Goal: Task Accomplishment & Management: Use online tool/utility

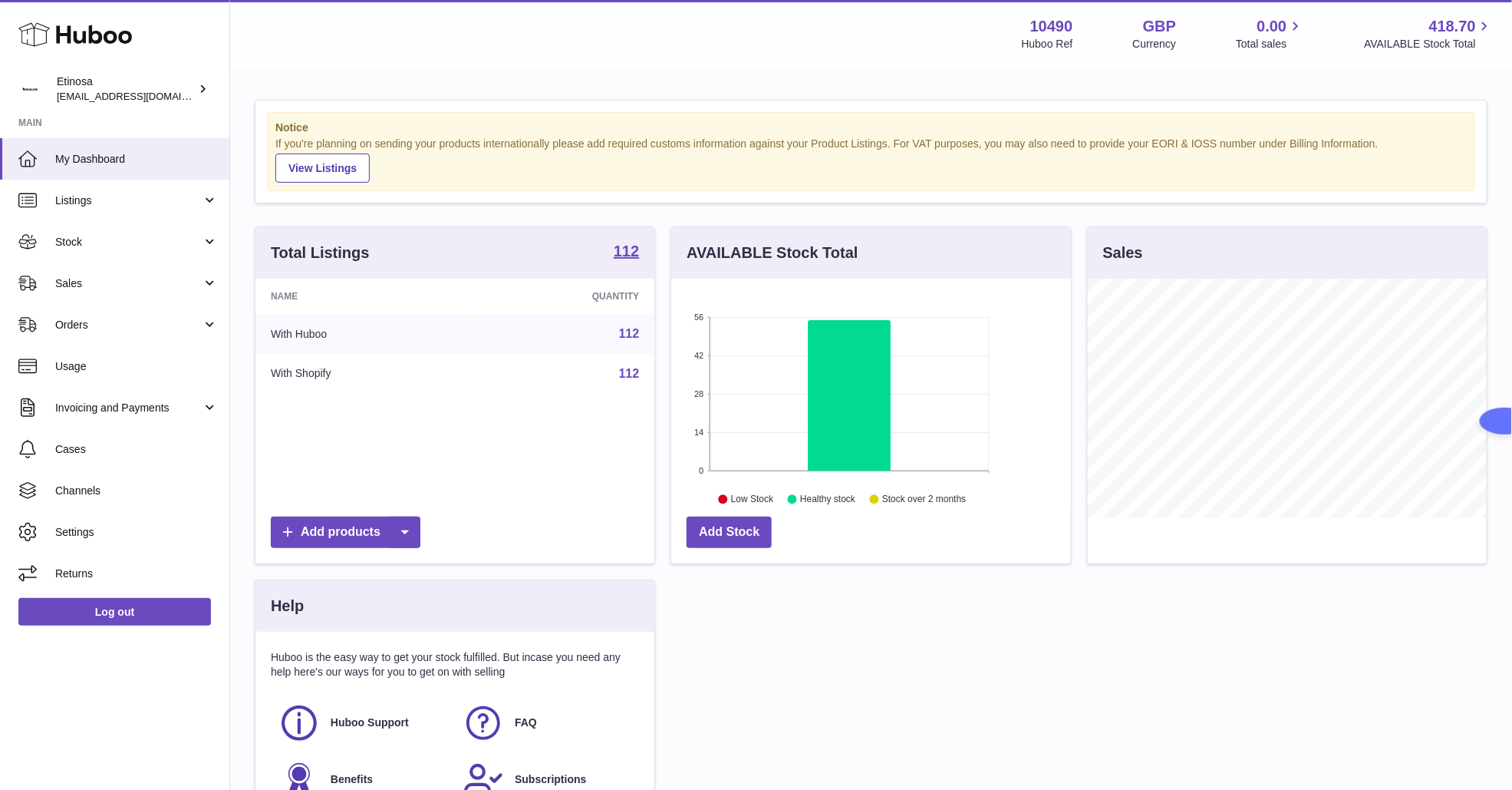
scroll to position [239, 399]
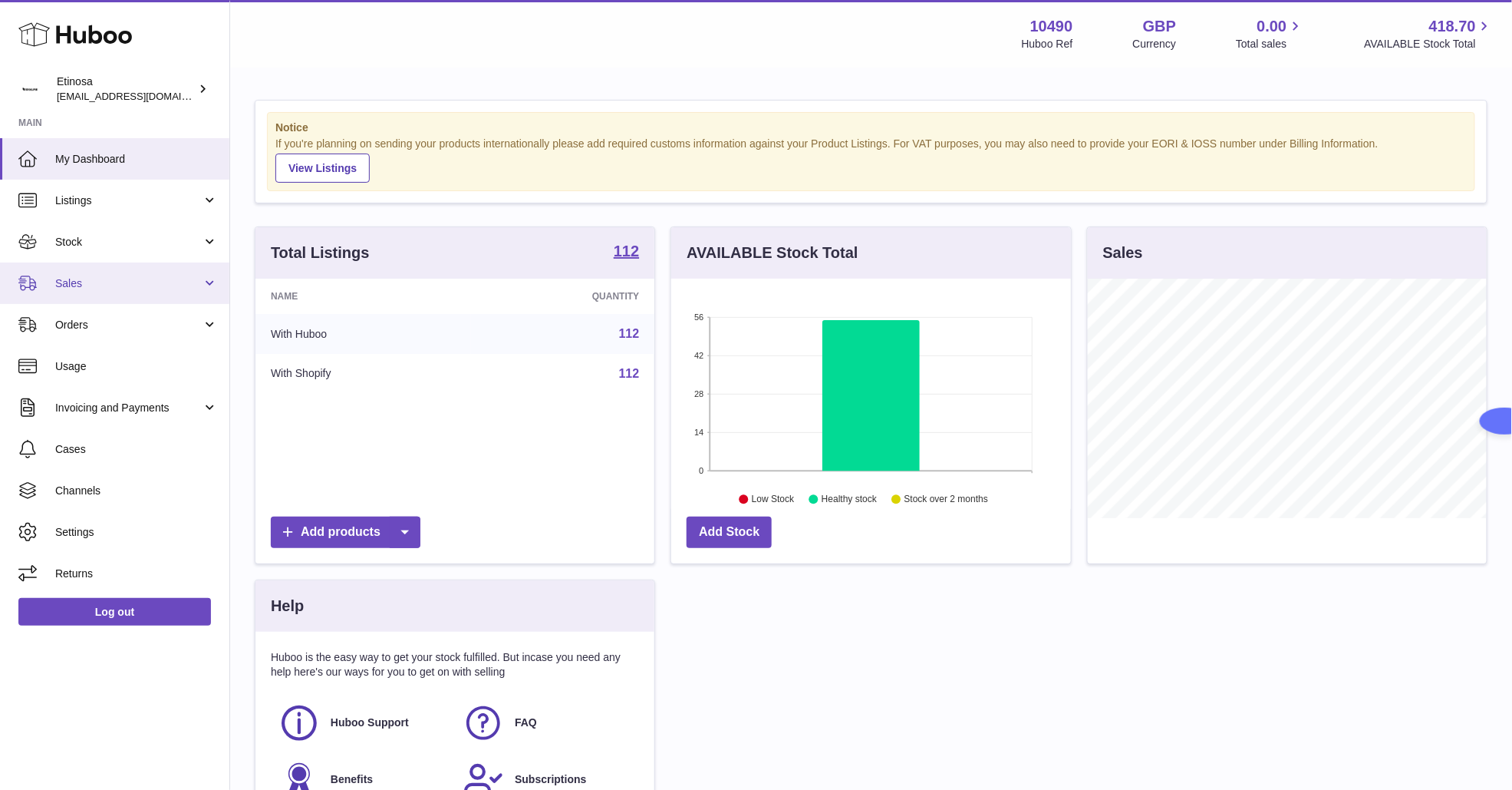
click at [91, 281] on span "Sales" at bounding box center [128, 283] width 146 height 15
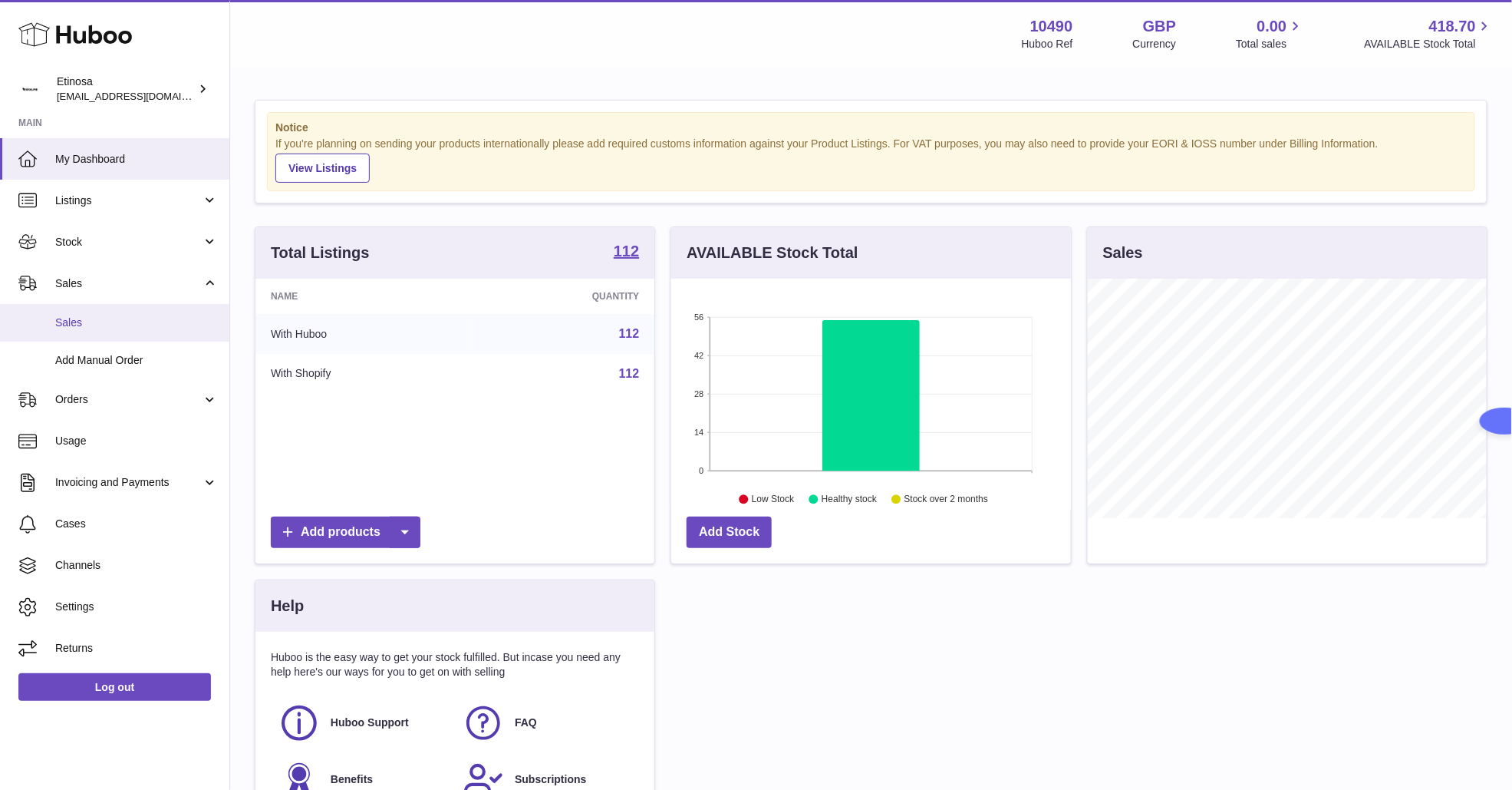
click at [138, 310] on link "Sales" at bounding box center [115, 323] width 230 height 38
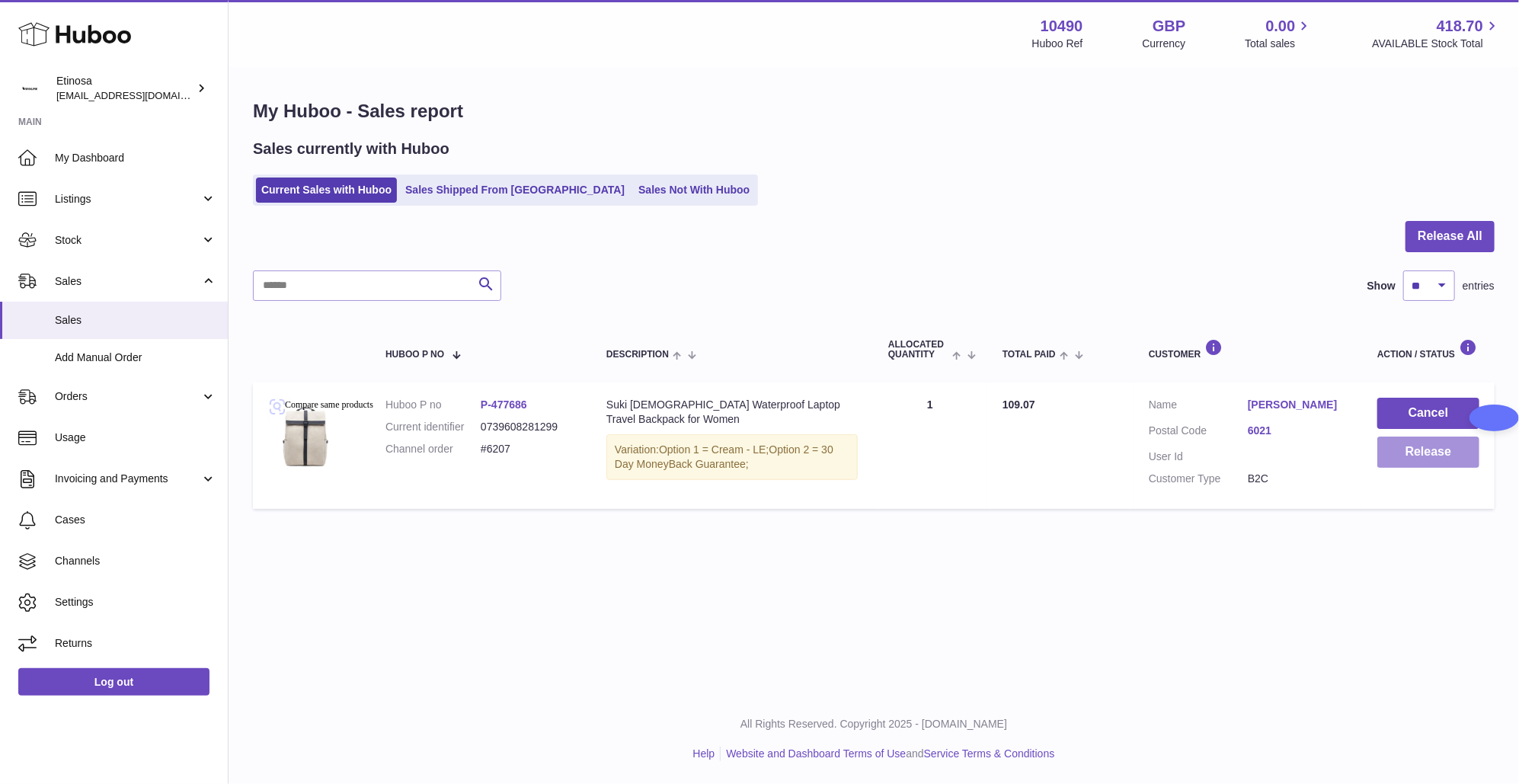
click at [1430, 459] on button "Release" at bounding box center [1428, 452] width 102 height 31
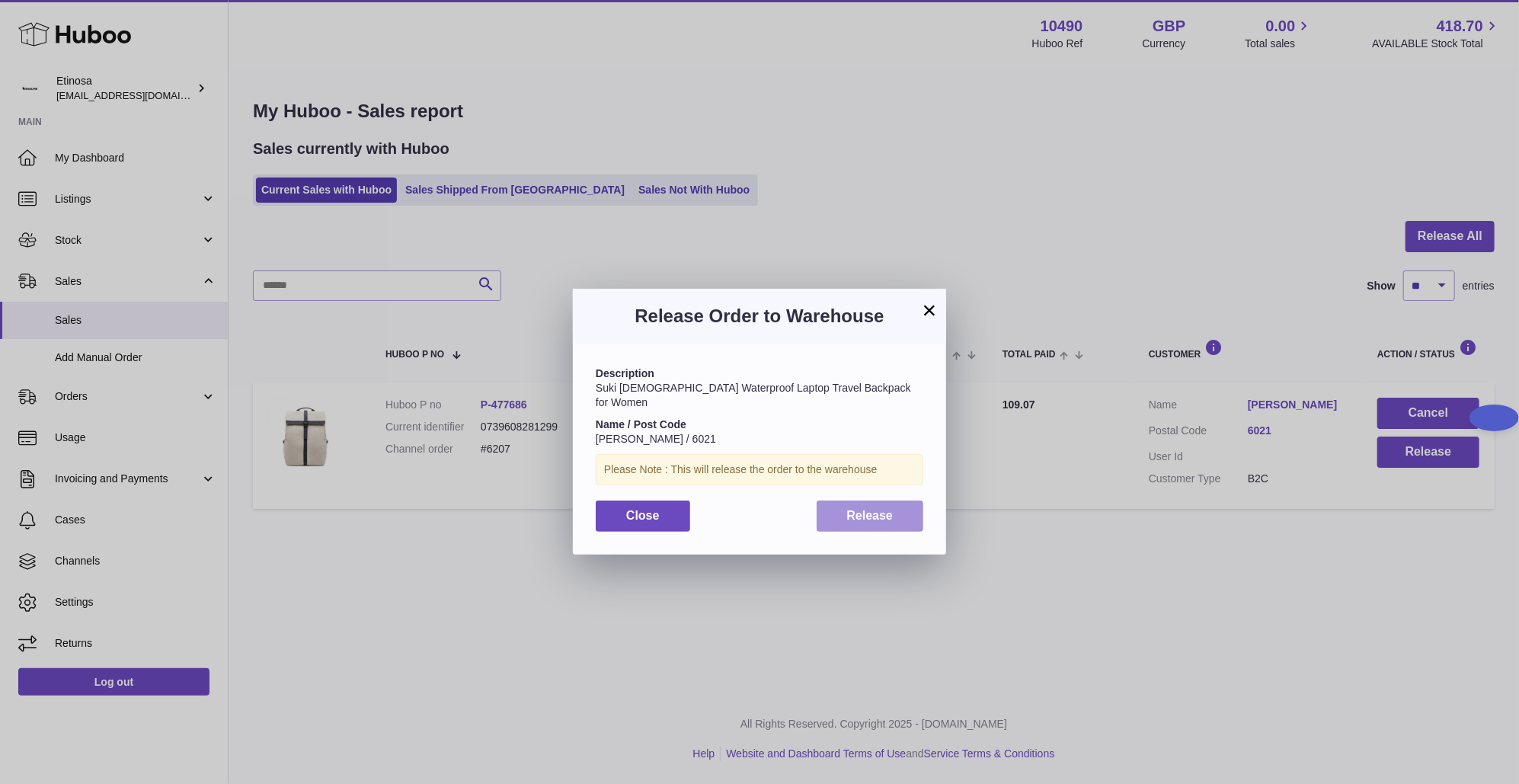
click at [865, 509] on span "Release" at bounding box center [870, 515] width 46 height 13
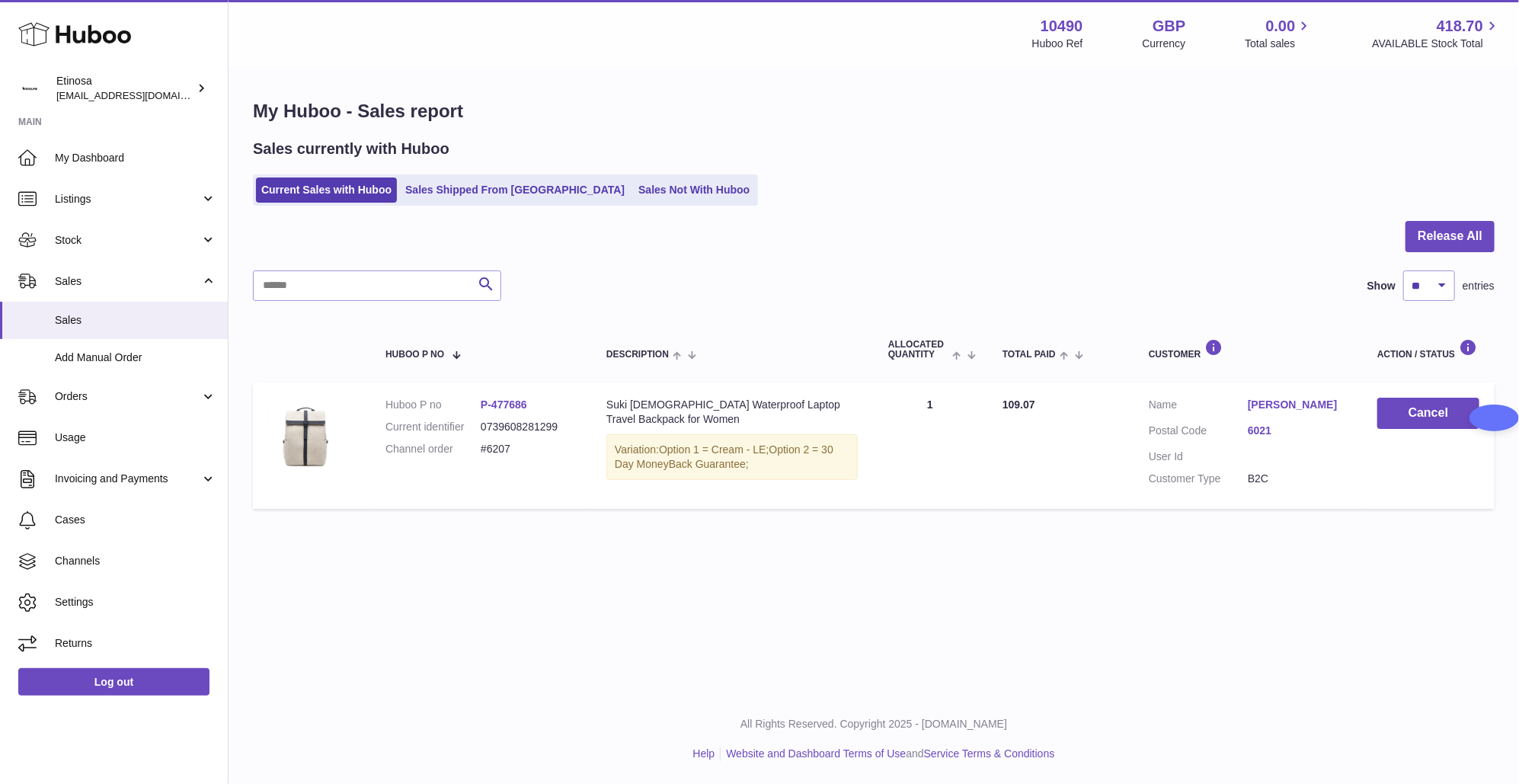
drag, startPoint x: 531, startPoint y: 444, endPoint x: 477, endPoint y: 448, distance: 54.1
click at [477, 448] on dl "Huboo P no P-477686 Current identifier 0739608281299 Channel order #6207" at bounding box center [481, 430] width 191 height 66
copy dl "#6207"
